Goal: Find specific page/section: Find specific page/section

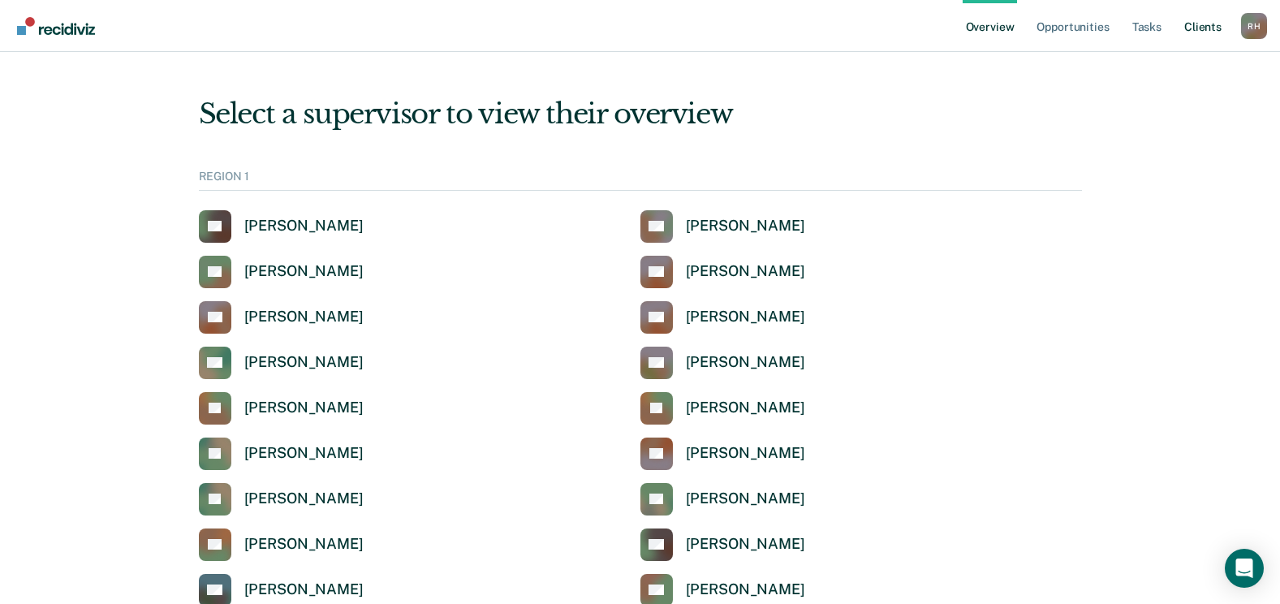
click at [1206, 27] on link "Client s" at bounding box center [1203, 26] width 44 height 52
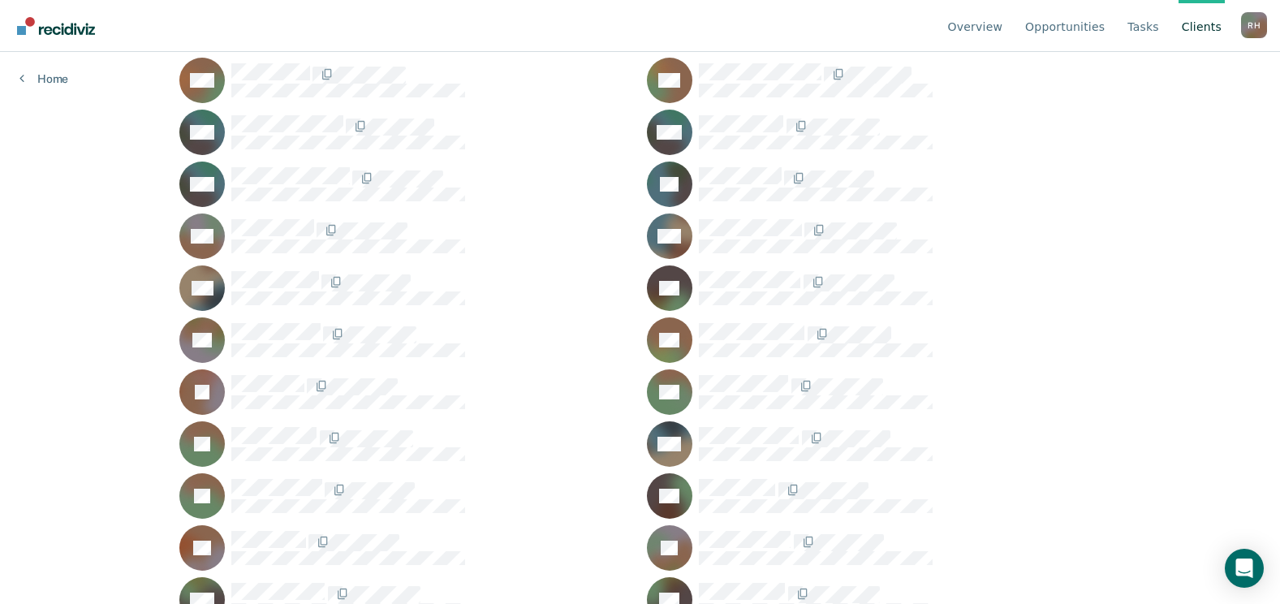
scroll to position [2759, 0]
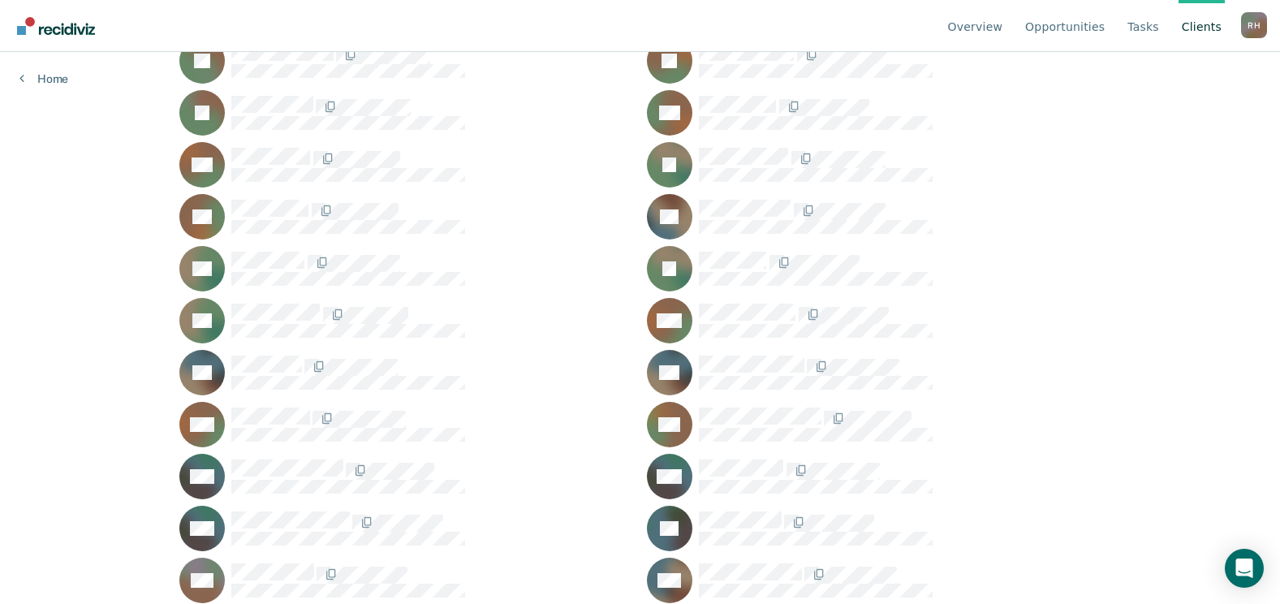
click at [58, 58] on div "Home" at bounding box center [44, 69] width 88 height 34
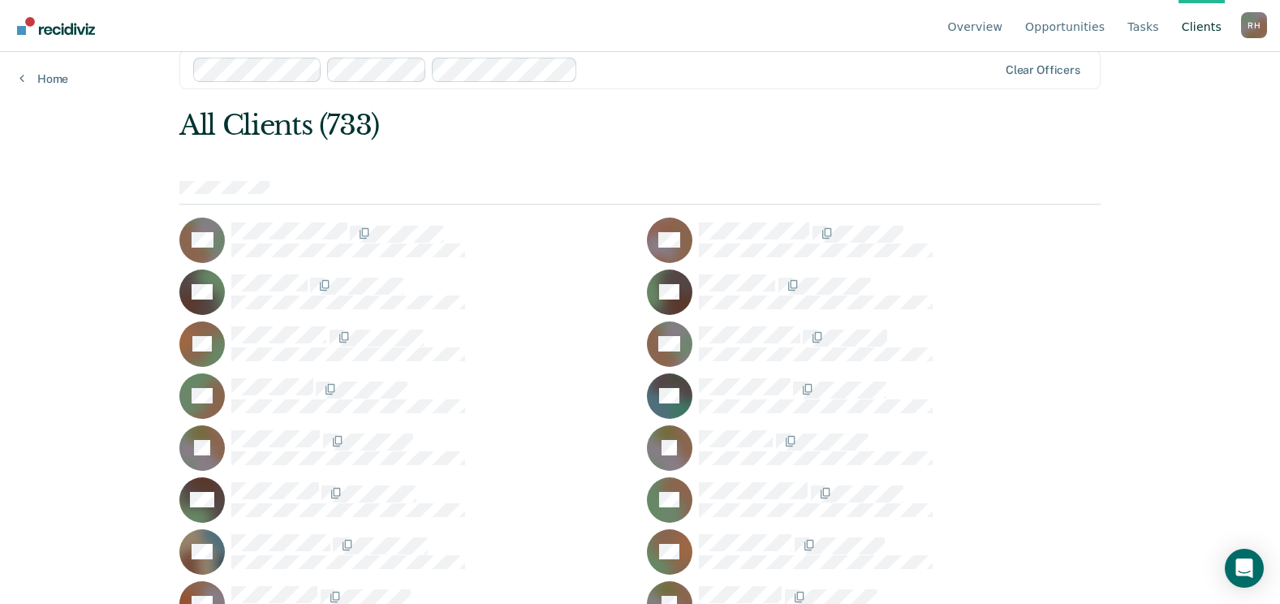
scroll to position [0, 0]
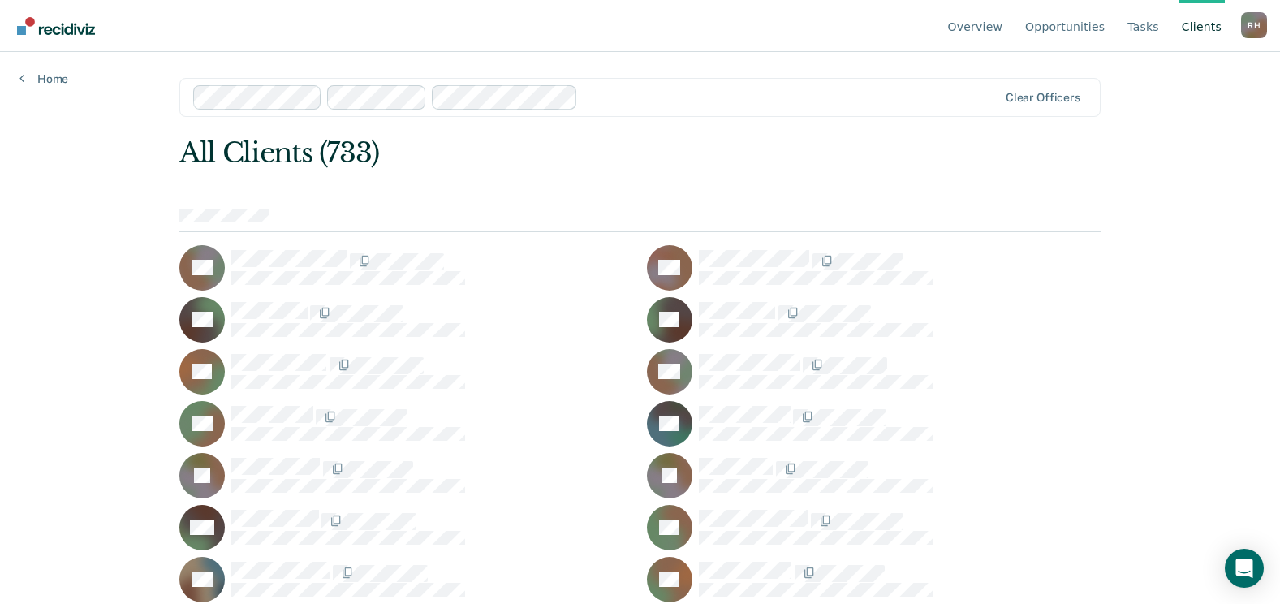
click at [1198, 29] on link "Client s" at bounding box center [1201, 26] width 46 height 52
click at [1151, 29] on link "Tasks" at bounding box center [1143, 26] width 38 height 52
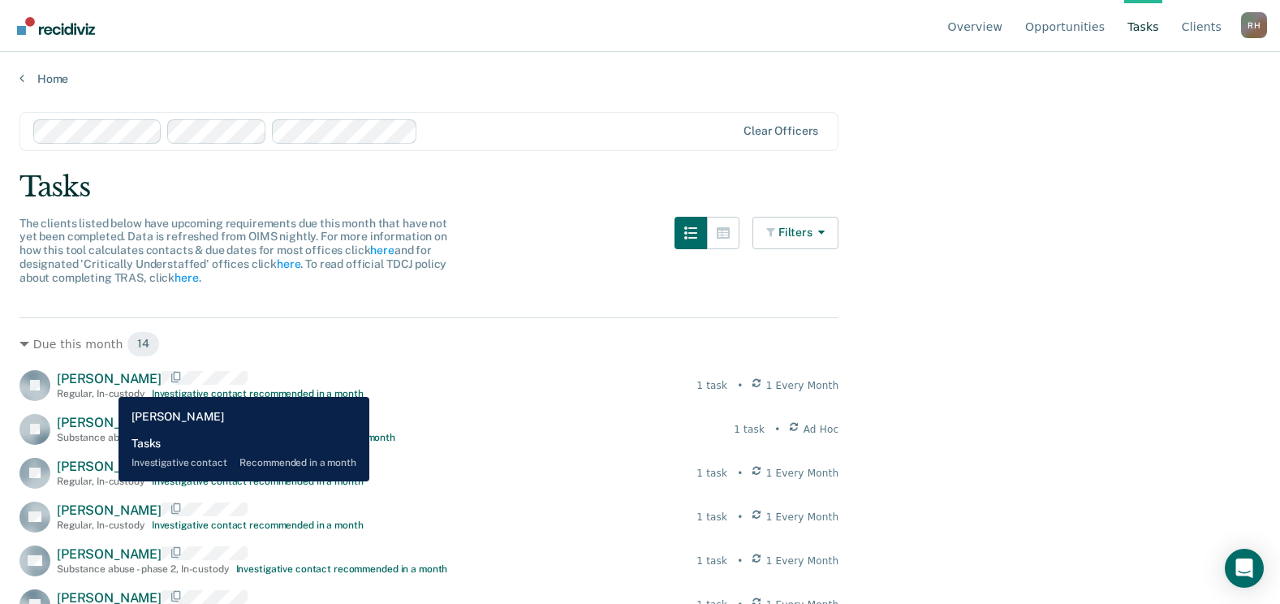
click at [106, 385] on span "[PERSON_NAME]" at bounding box center [109, 378] width 105 height 15
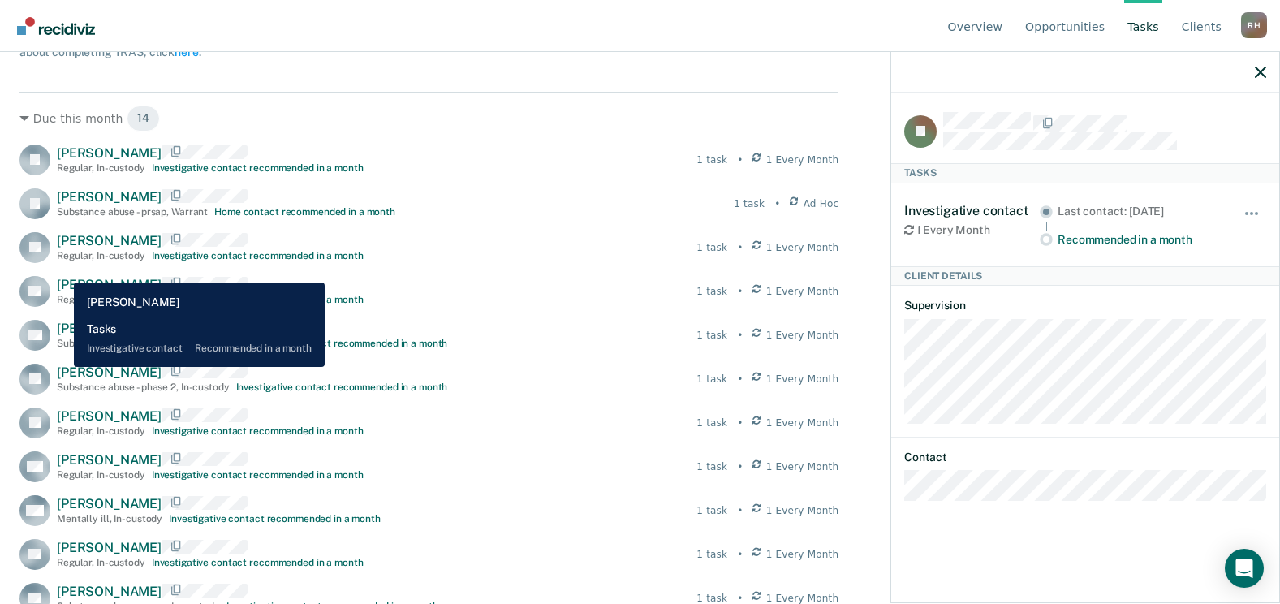
scroll to position [209, 0]
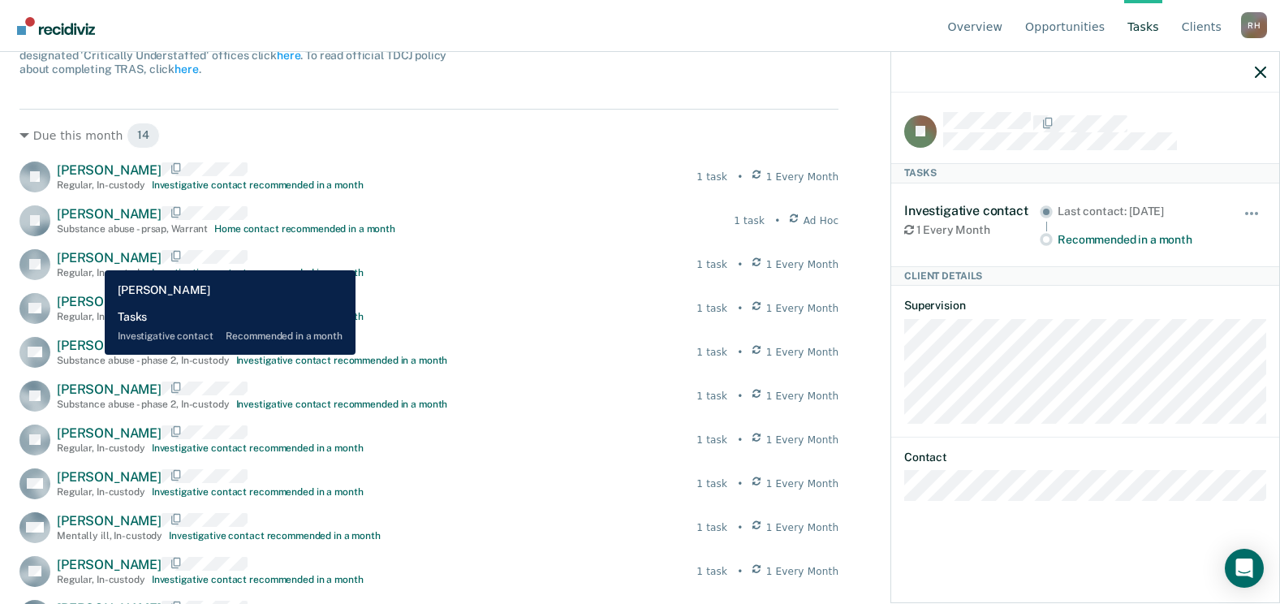
click at [93, 258] on span "[PERSON_NAME]" at bounding box center [109, 257] width 105 height 15
